Goal: Task Accomplishment & Management: Use online tool/utility

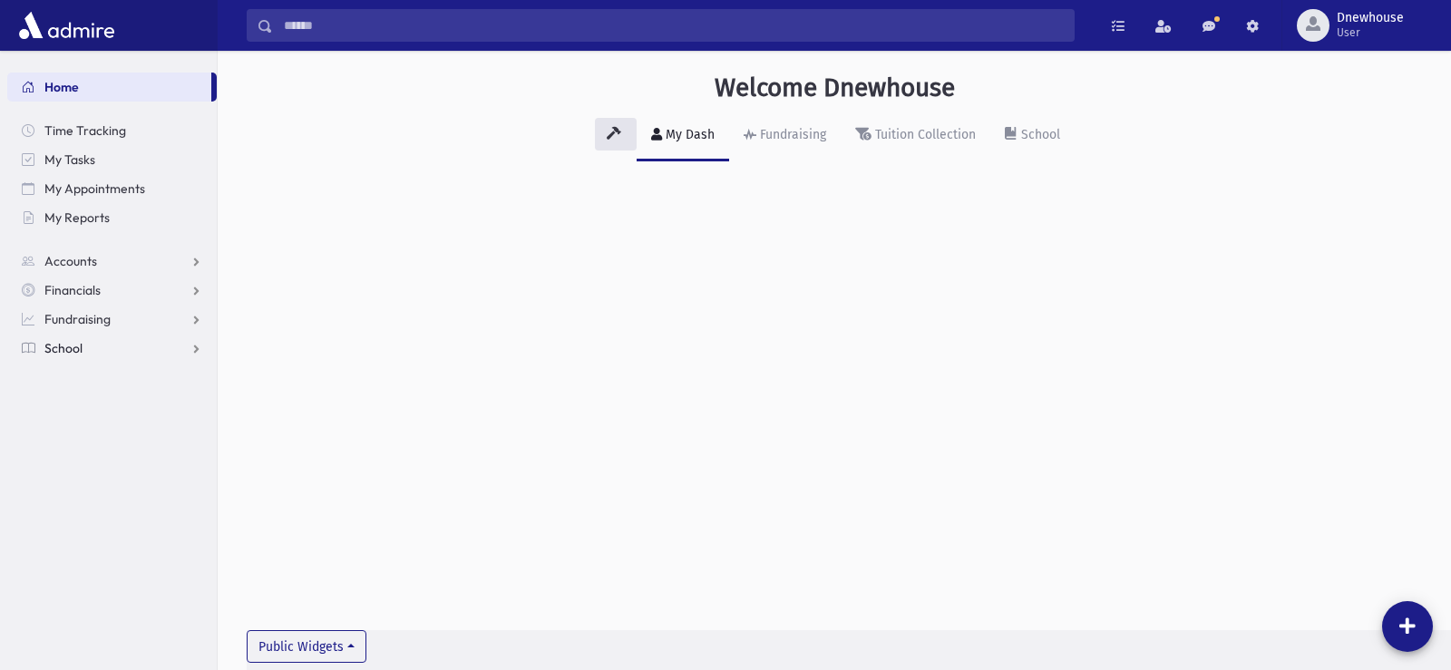
click at [76, 341] on span "School" at bounding box center [63, 348] width 38 height 16
click at [96, 408] on span "Attendance" at bounding box center [87, 406] width 67 height 16
click at [98, 423] on link "Entry" at bounding box center [111, 435] width 209 height 29
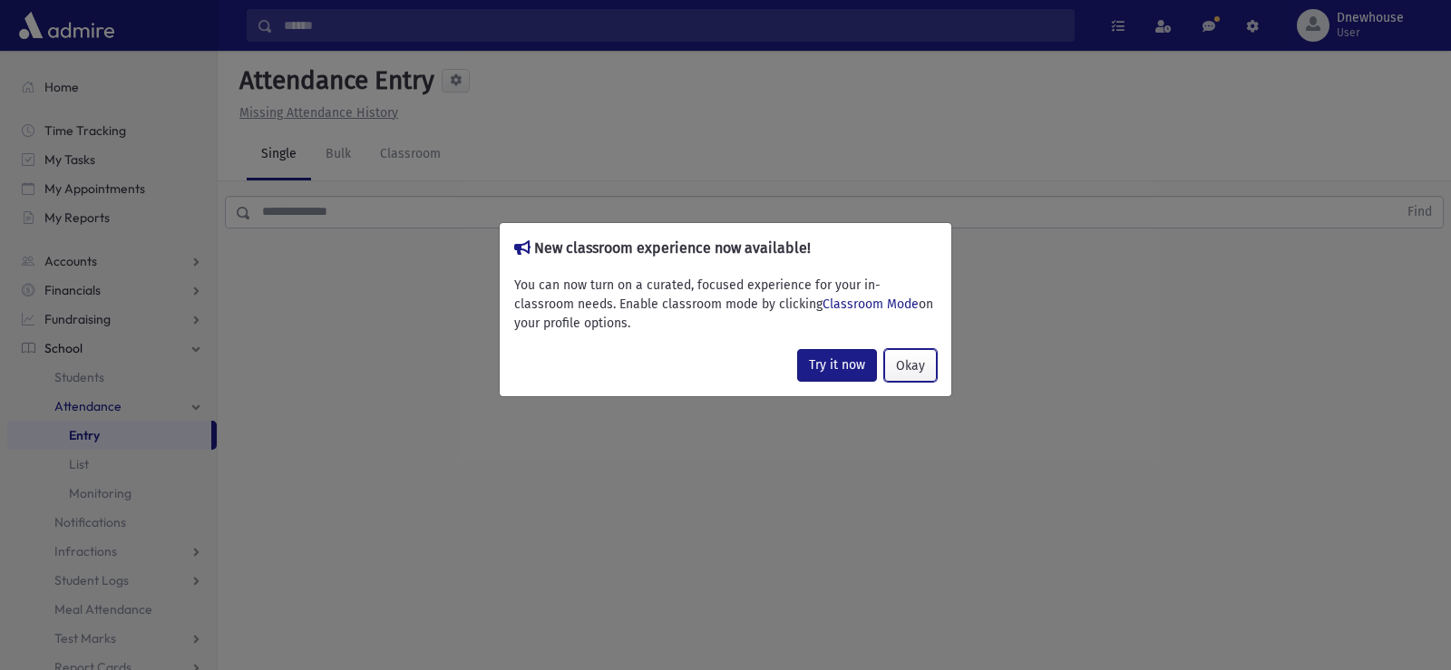
drag, startPoint x: 926, startPoint y: 364, endPoint x: 367, endPoint y: 201, distance: 581.8
click at [921, 359] on button "Okay" at bounding box center [910, 365] width 53 height 33
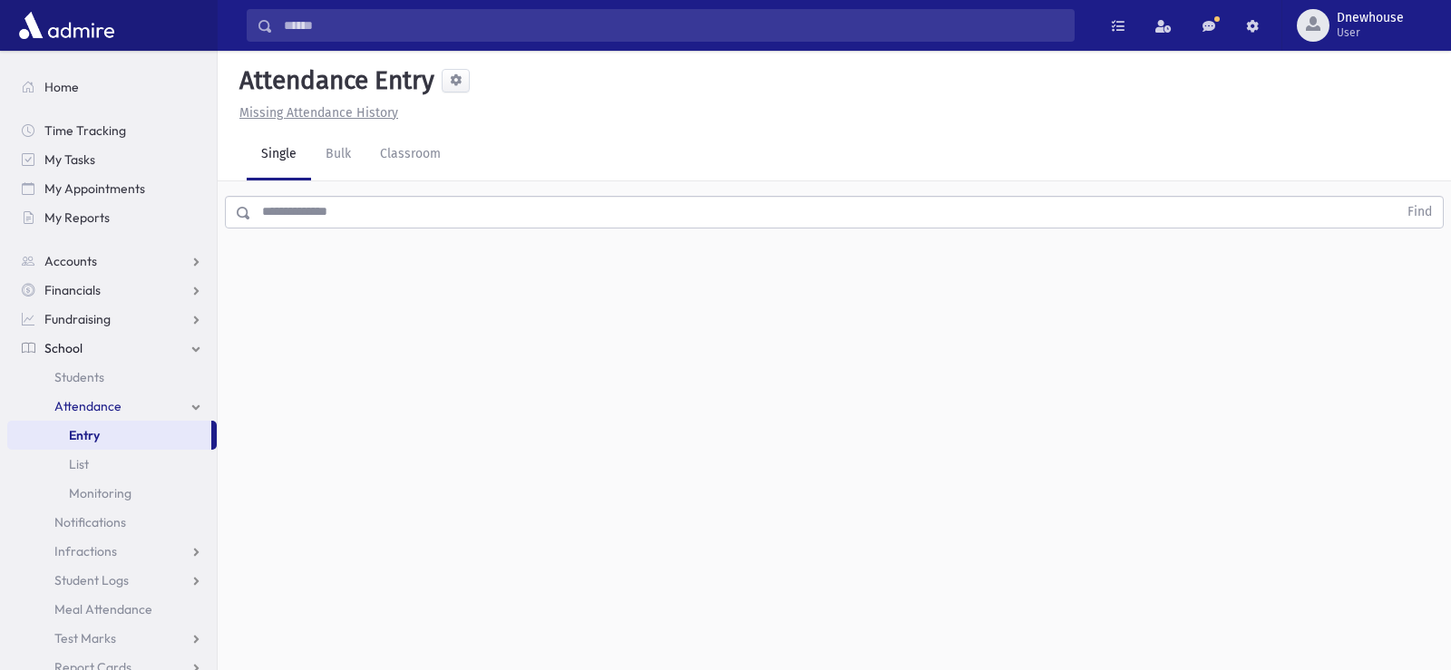
click at [317, 201] on input "text" at bounding box center [824, 212] width 1146 height 33
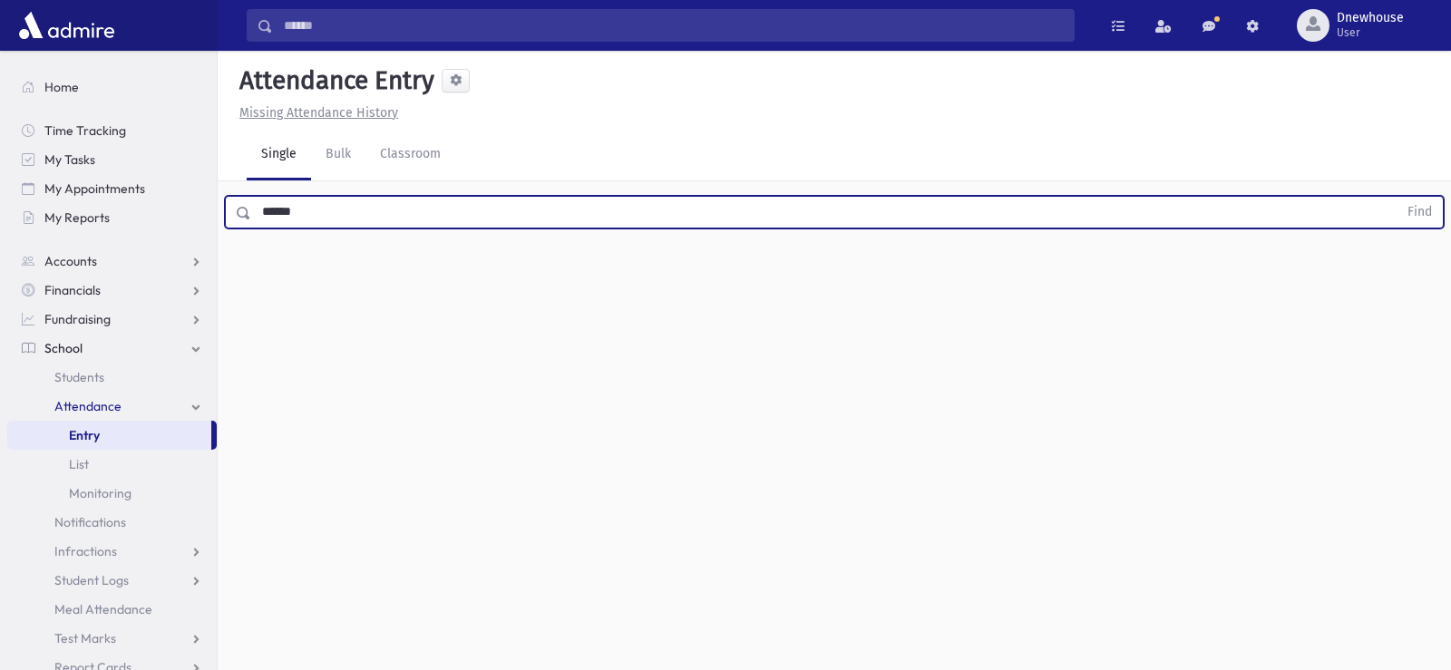
type input "******"
click at [1397, 197] on button "Find" at bounding box center [1420, 212] width 46 height 31
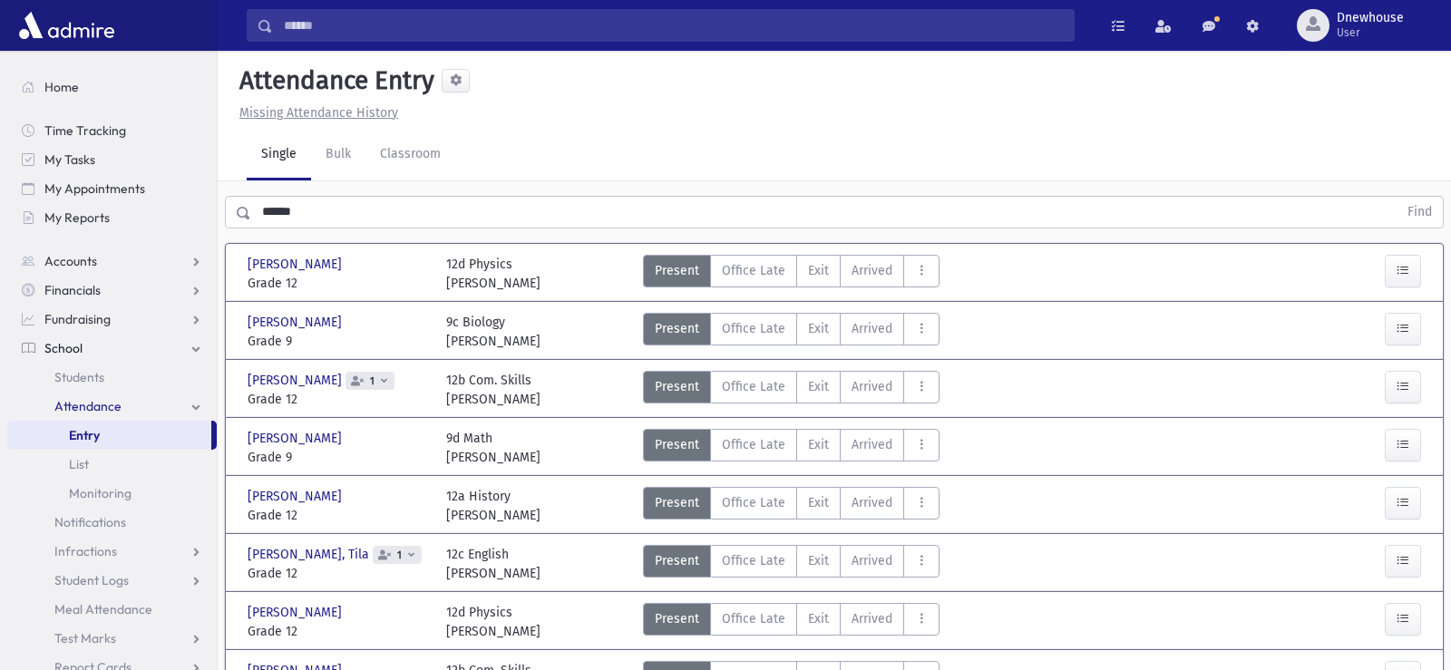
click at [1421, 385] on div at bounding box center [1381, 390] width 100 height 38
click at [1398, 386] on icon "button" at bounding box center [1403, 386] width 13 height 15
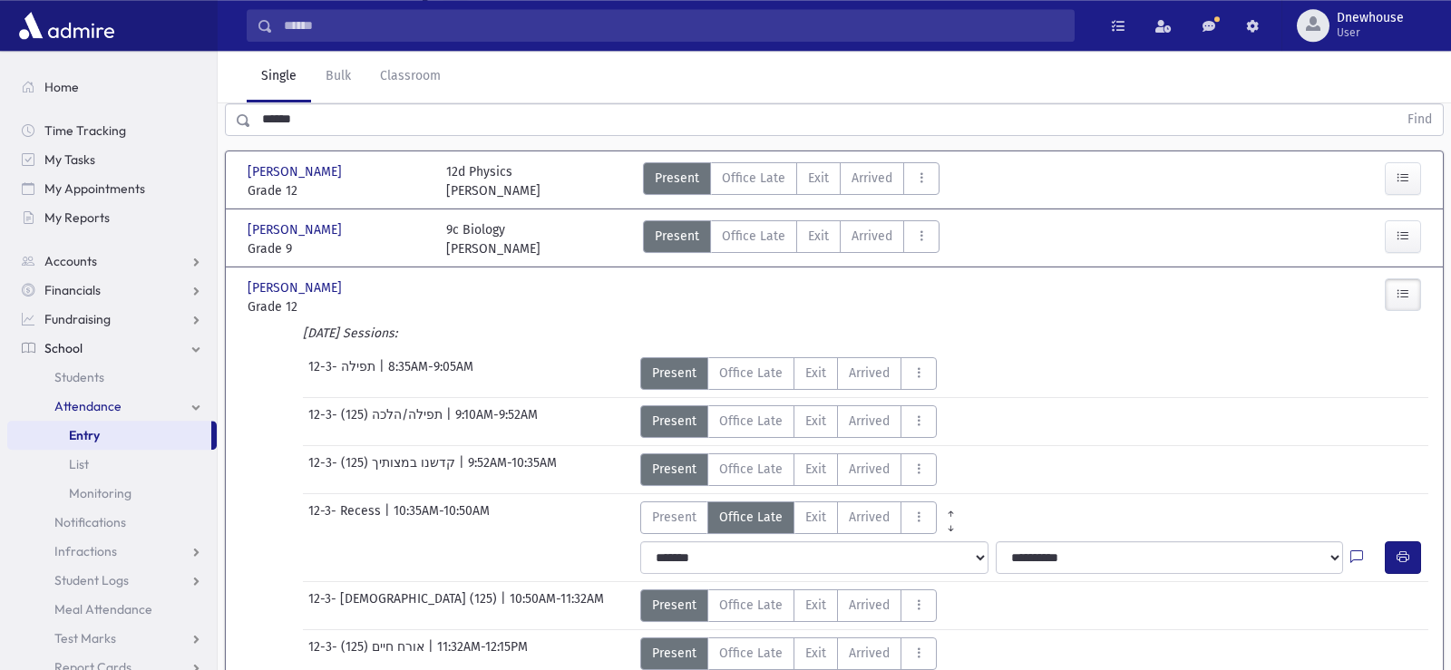
scroll to position [185, 0]
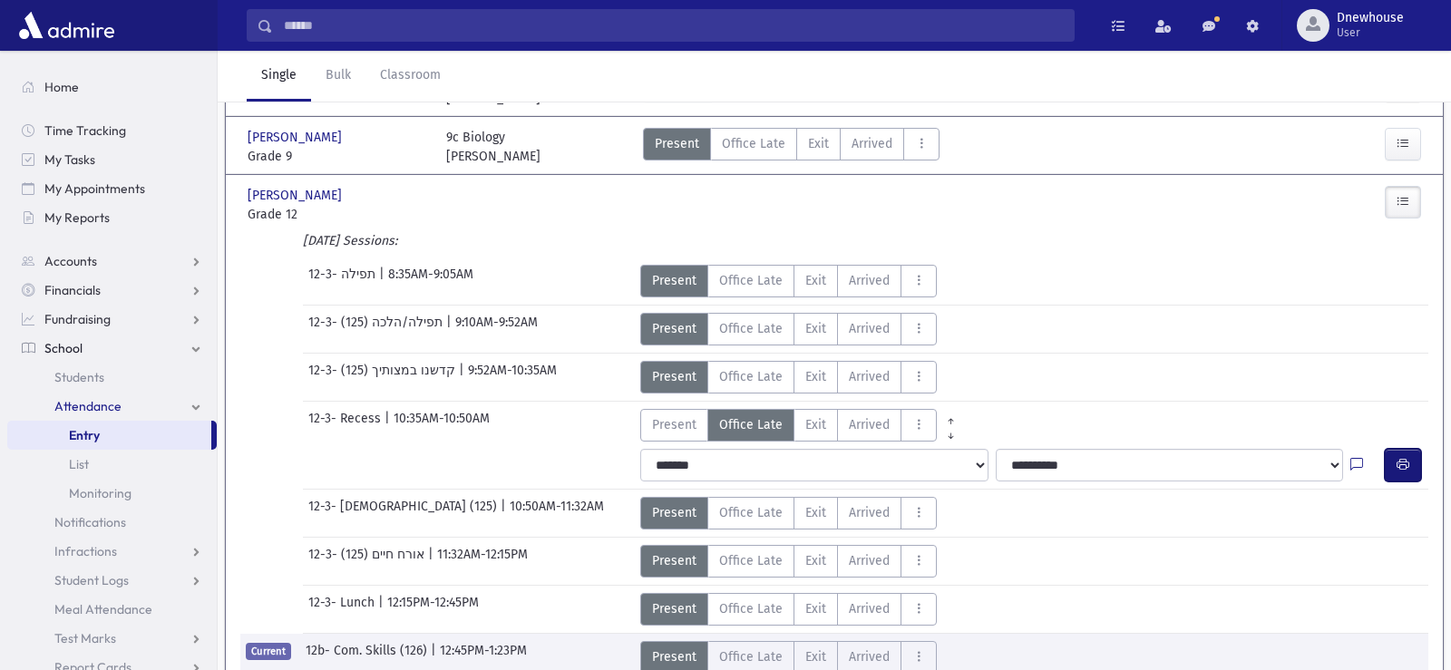
click at [1400, 478] on button "button" at bounding box center [1403, 465] width 36 height 33
click at [1399, 473] on button "button" at bounding box center [1403, 465] width 36 height 33
click at [1401, 466] on icon "button" at bounding box center [1403, 464] width 13 height 15
click at [716, 208] on div "Present P Office Late OL Exit EX Arrived AL Absent A Cut C Fast Day FD" at bounding box center [984, 205] width 696 height 38
click at [1252, 32] on span at bounding box center [1252, 26] width 13 height 13
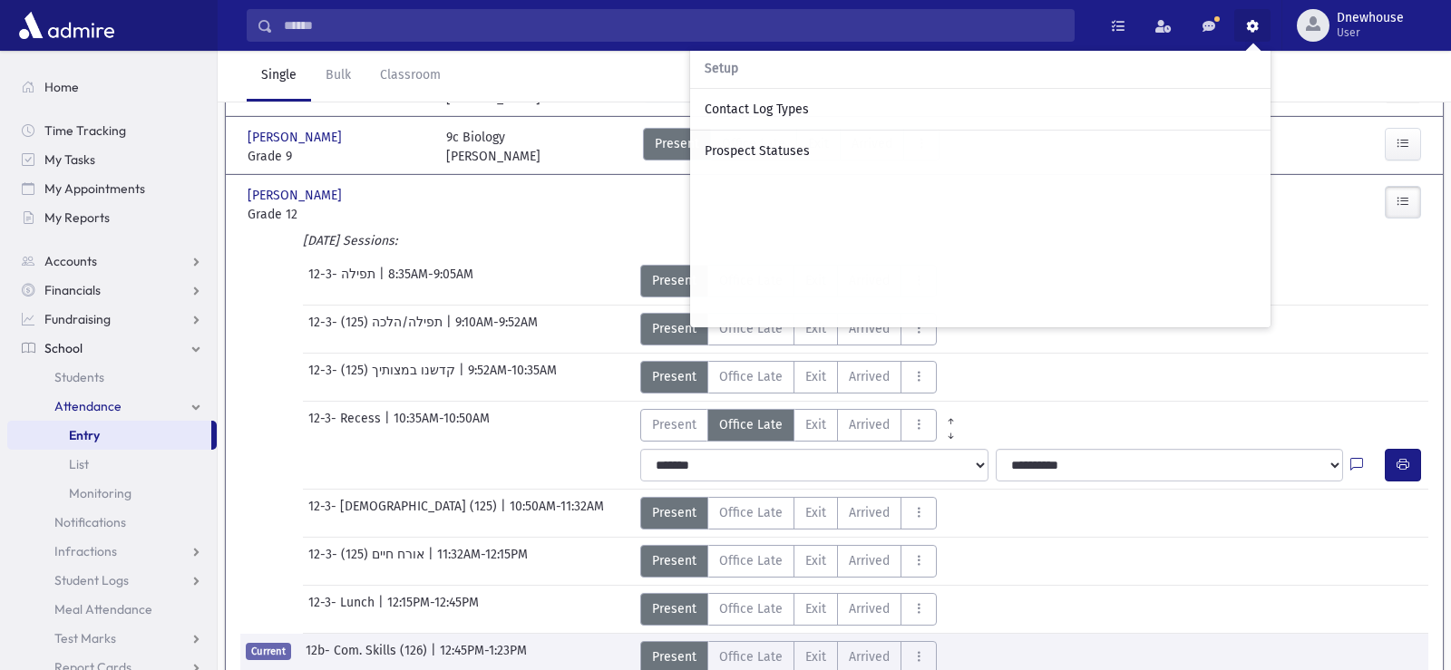
click at [1363, 373] on div "12-3- קדשנו במצותיך (125) | 9:52AM-10:35AM Present P Office Late OL Exit EX Arr…" at bounding box center [834, 374] width 1206 height 40
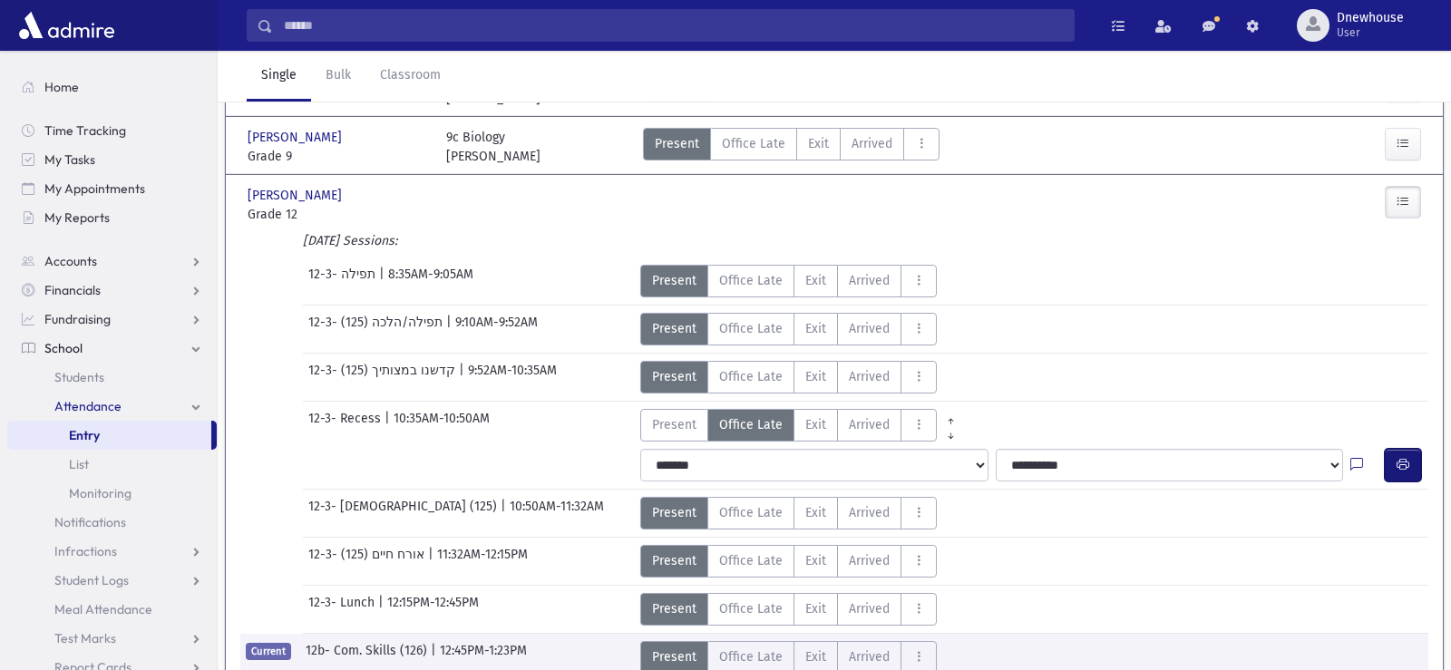
click at [1398, 463] on icon "button" at bounding box center [1403, 464] width 13 height 15
click at [1413, 463] on button "button" at bounding box center [1403, 465] width 36 height 33
click at [1403, 458] on icon "button" at bounding box center [1403, 464] width 13 height 15
click at [1312, 30] on span "button" at bounding box center [1313, 23] width 15 height 15
